Goal: Information Seeking & Learning: Learn about a topic

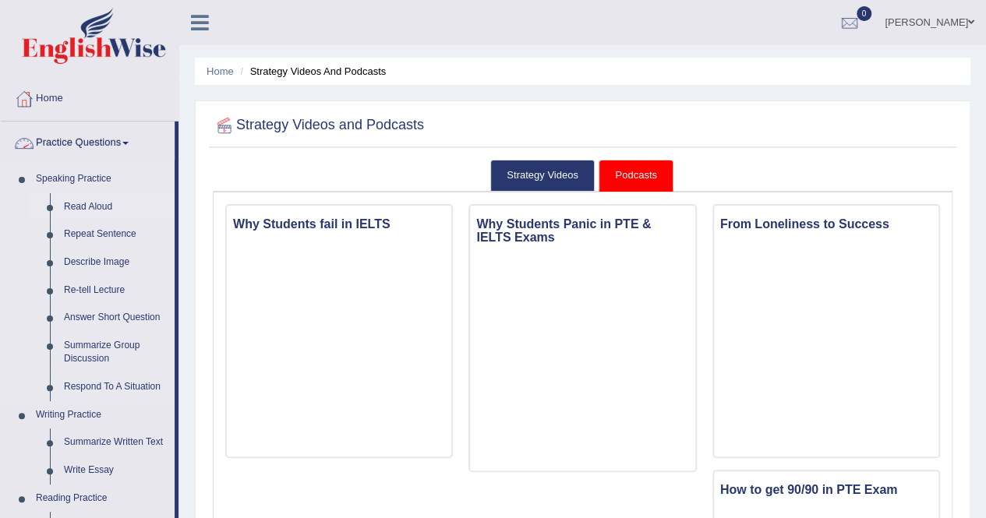
click at [83, 199] on link "Read Aloud" at bounding box center [116, 207] width 118 height 28
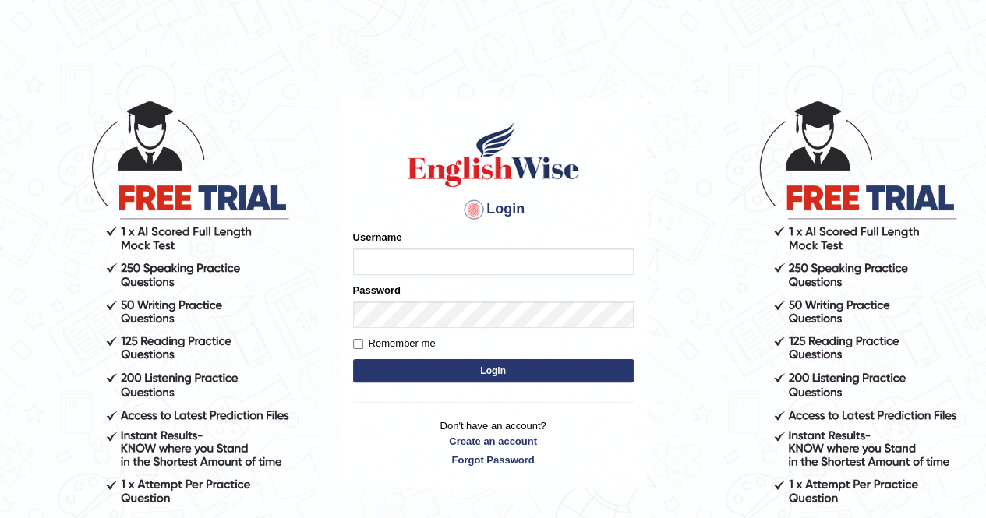
click at [405, 272] on input "Username" at bounding box center [493, 262] width 281 height 27
type input "0423869925"
